Goal: Transaction & Acquisition: Purchase product/service

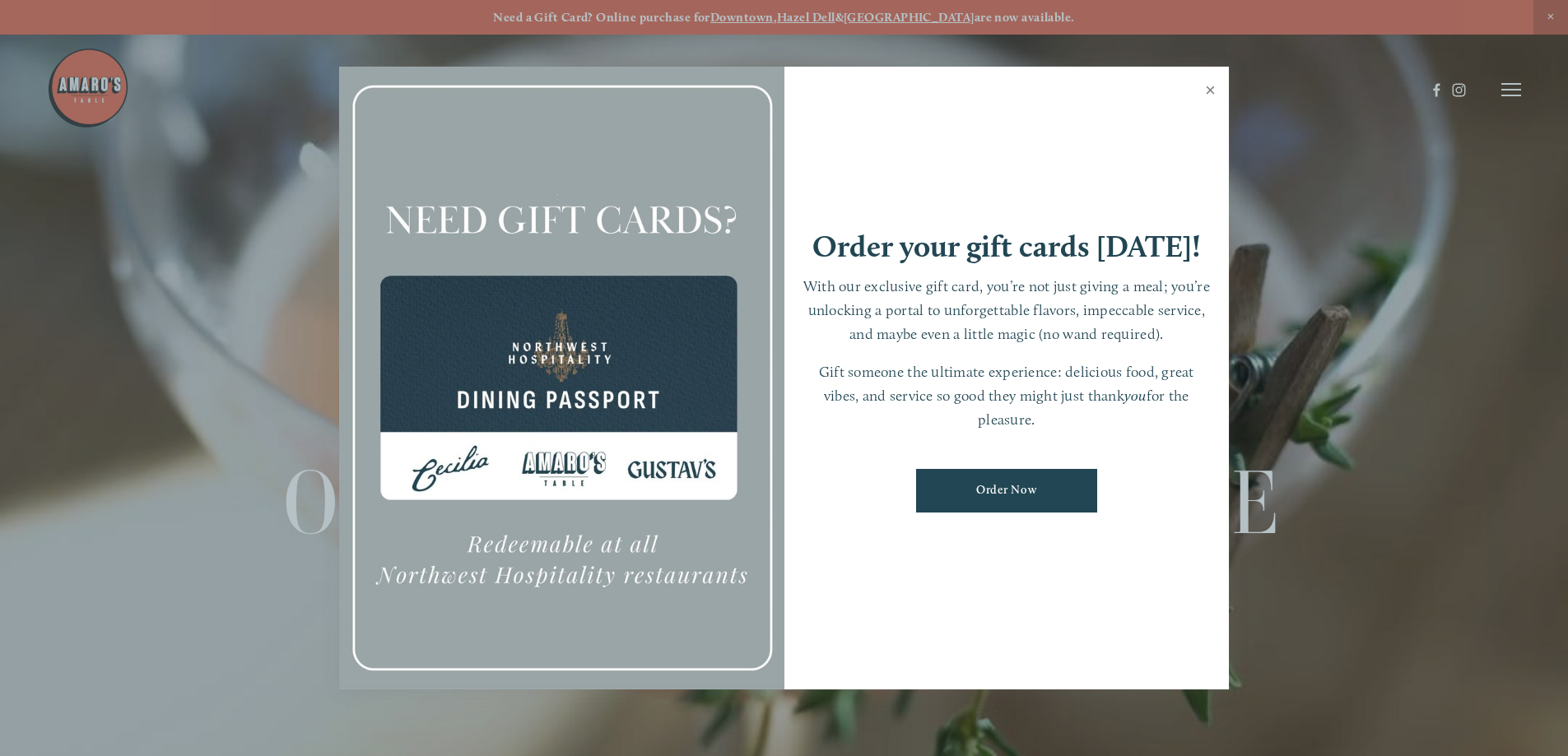
click at [1207, 92] on link "Close" at bounding box center [1210, 92] width 32 height 46
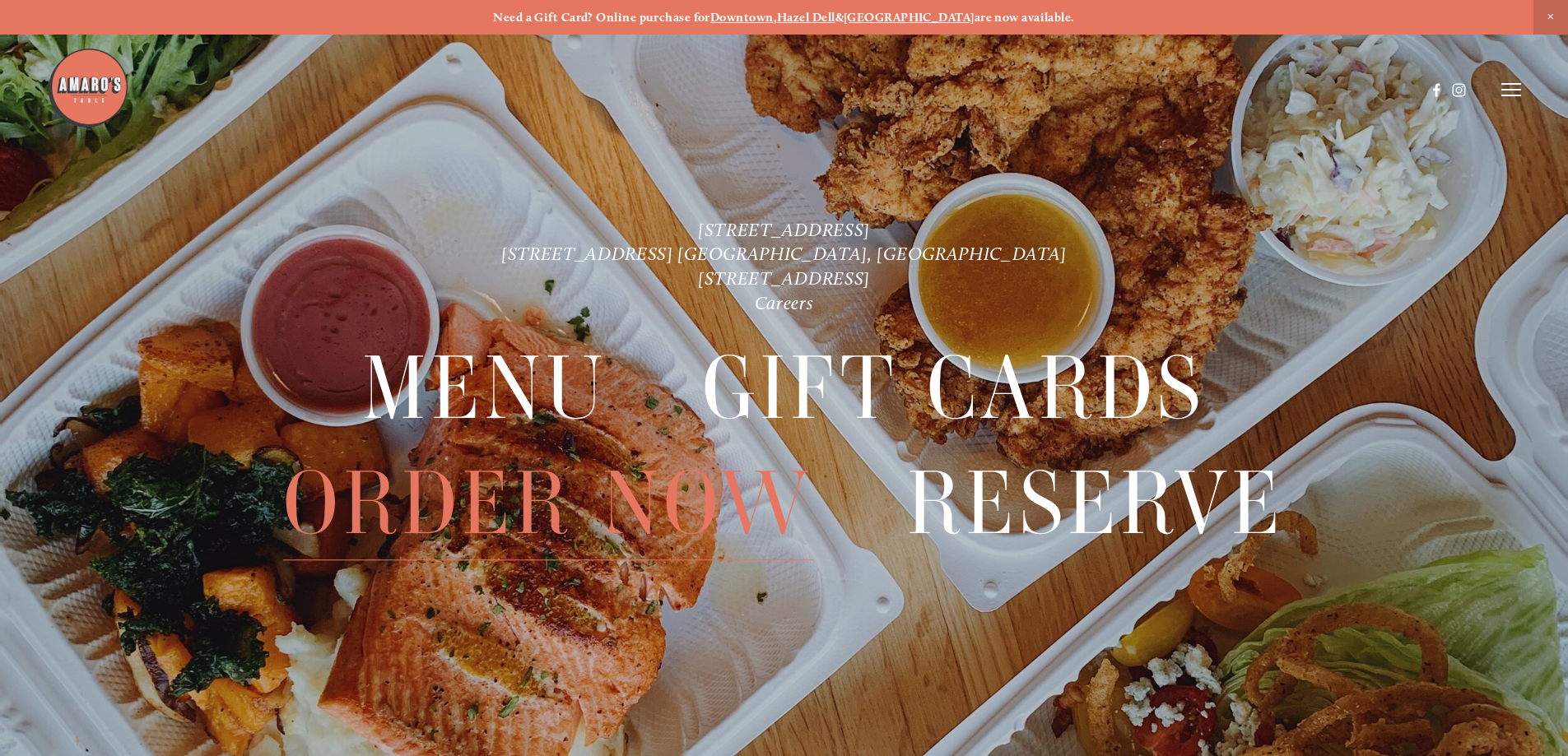
click at [465, 499] on span "Order Now" at bounding box center [547, 504] width 529 height 114
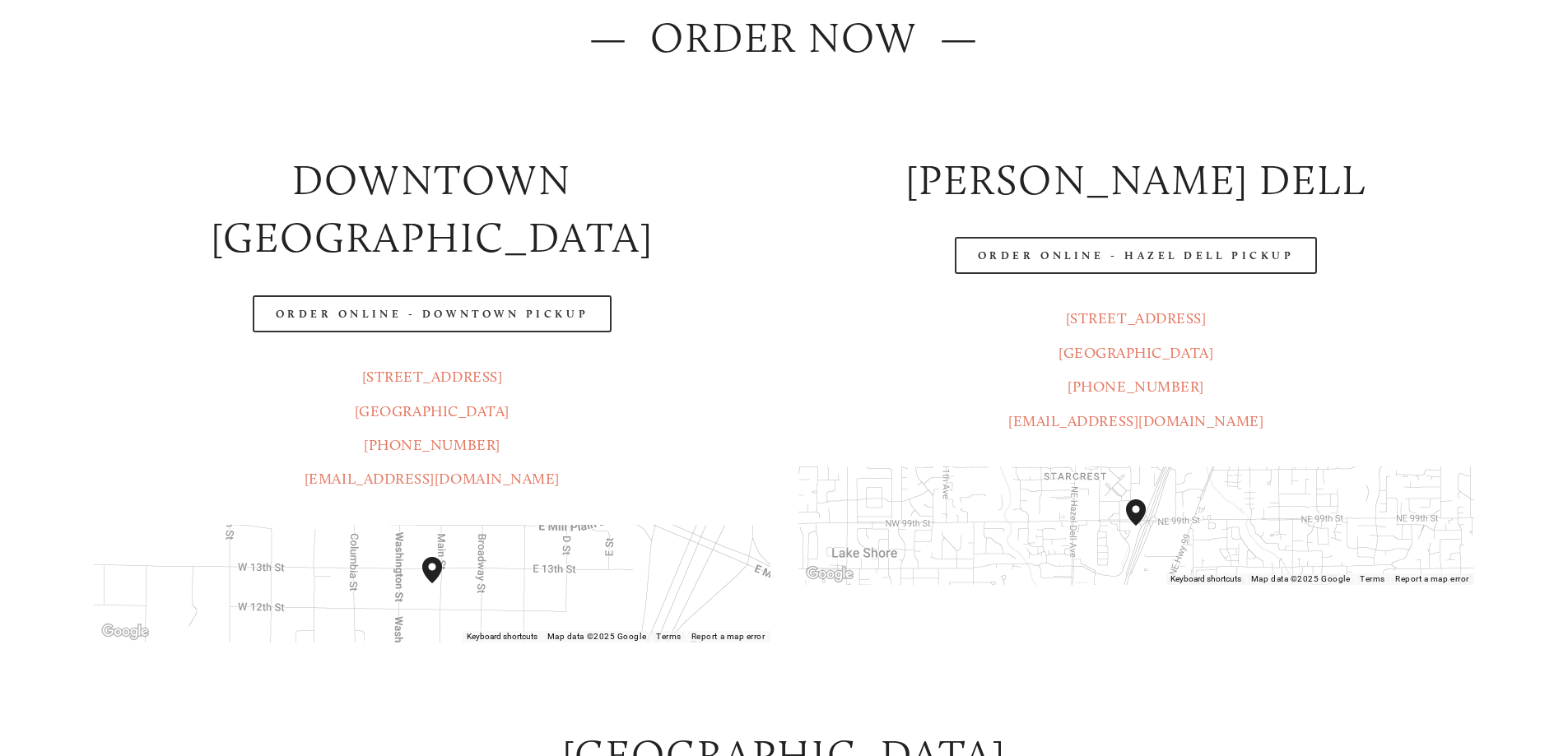
scroll to position [247, 0]
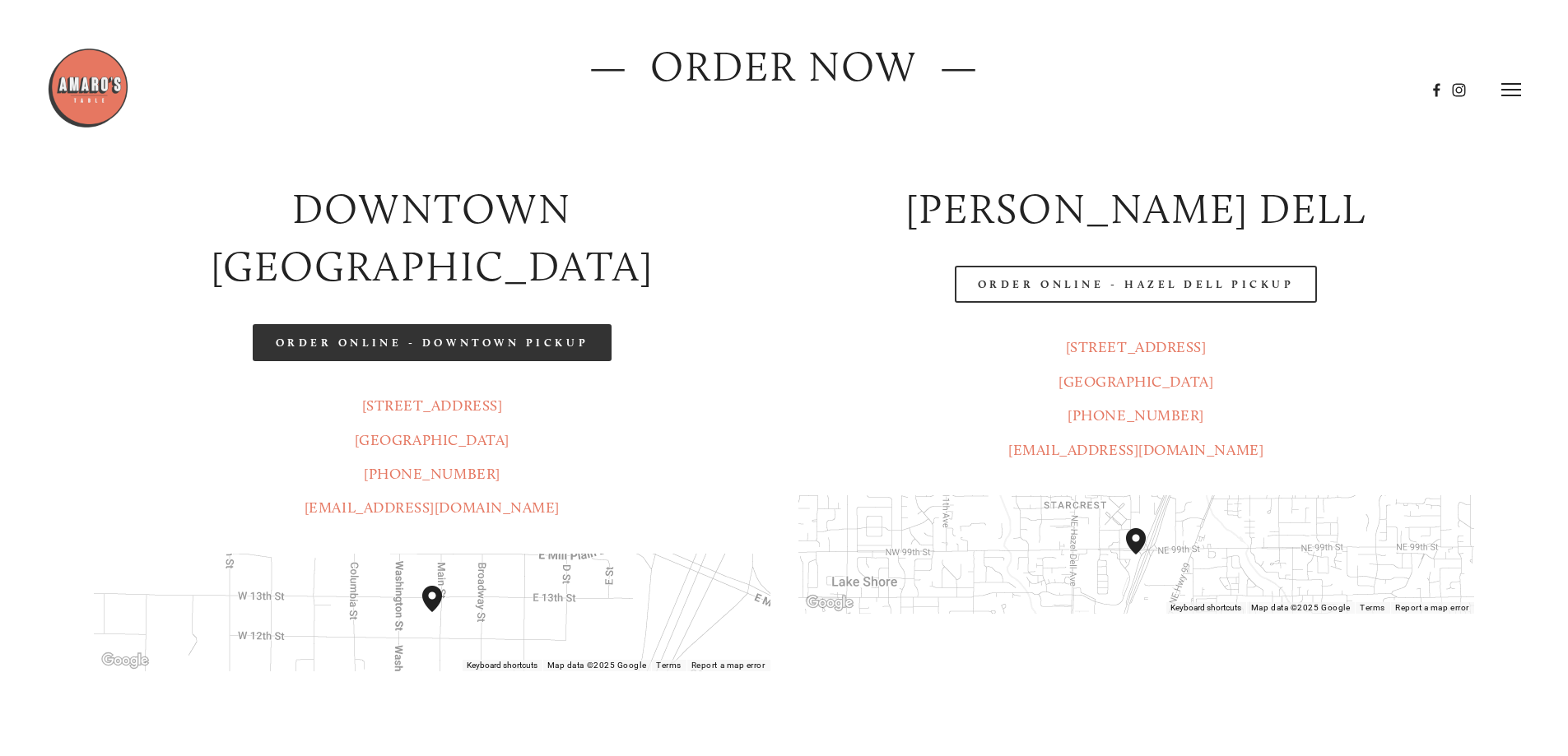
click at [357, 324] on link "Order Online - Downtown pickup" at bounding box center [433, 342] width 360 height 37
